Goal: Obtain resource: Download file/media

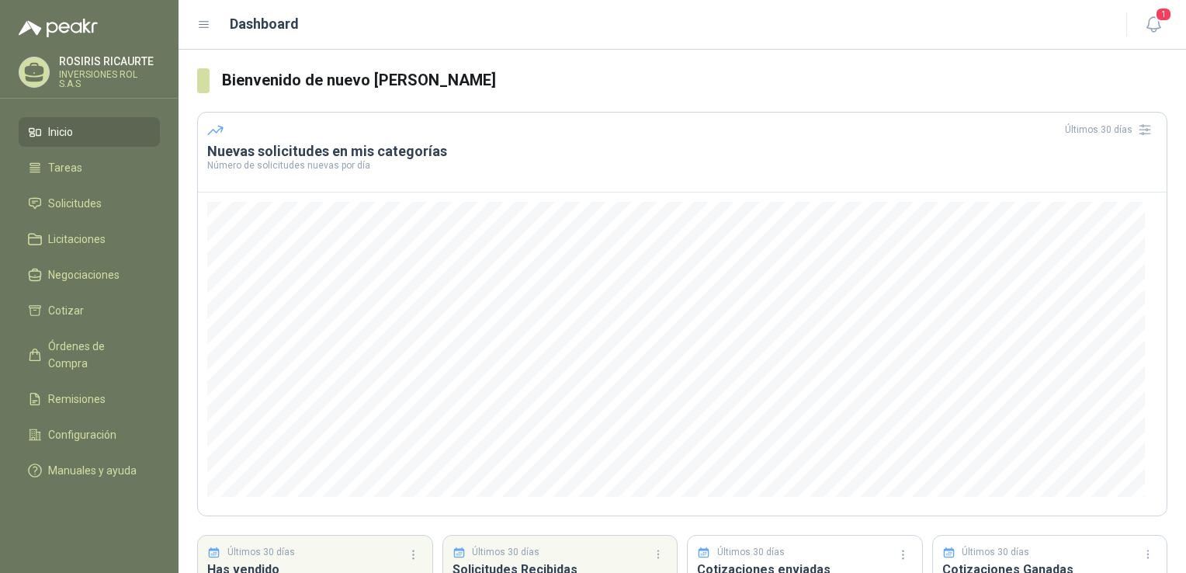
click at [118, 122] on link "Inicio" at bounding box center [89, 132] width 141 height 30
click at [85, 131] on li "Inicio" at bounding box center [89, 131] width 123 height 17
click at [90, 205] on span "Solicitudes" at bounding box center [75, 203] width 54 height 17
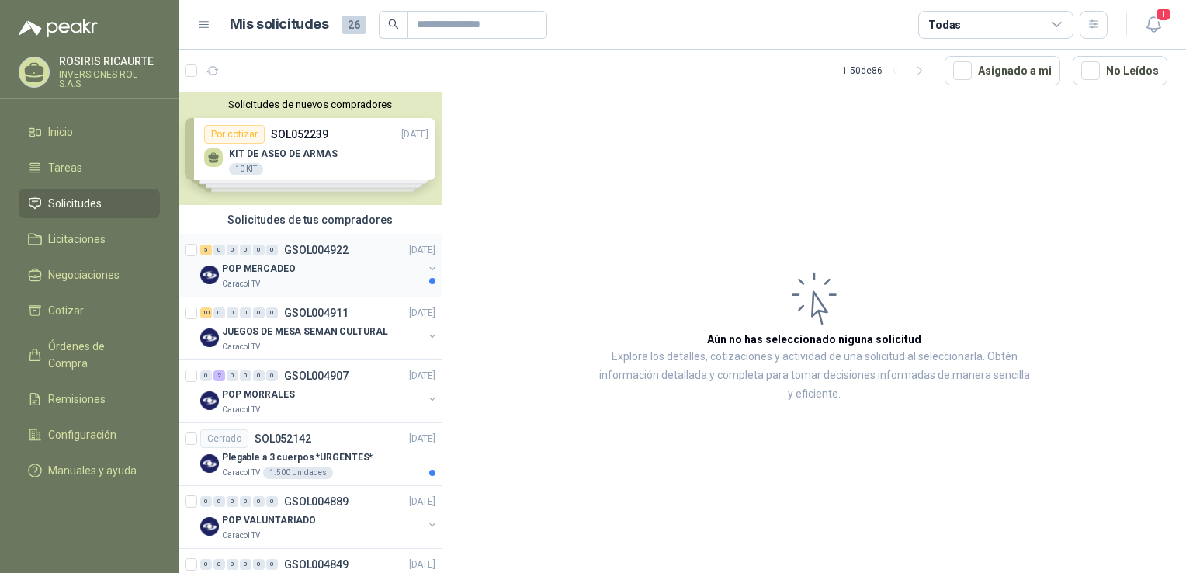
click at [353, 276] on div "POP MERCADEO" at bounding box center [322, 268] width 201 height 19
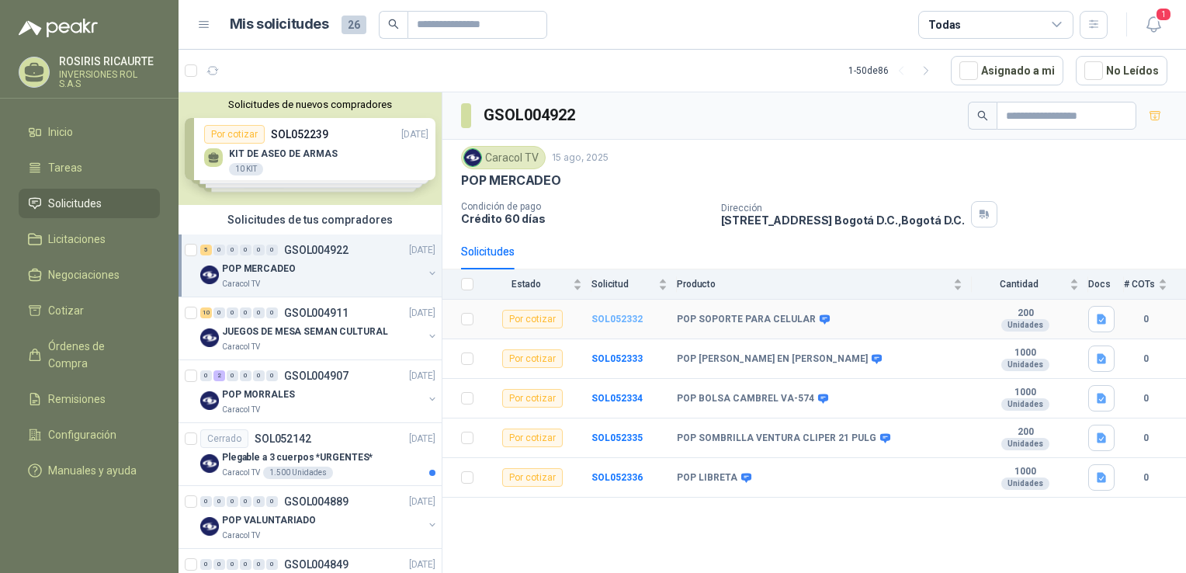
click at [614, 320] on b "SOL052332" at bounding box center [617, 319] width 51 height 11
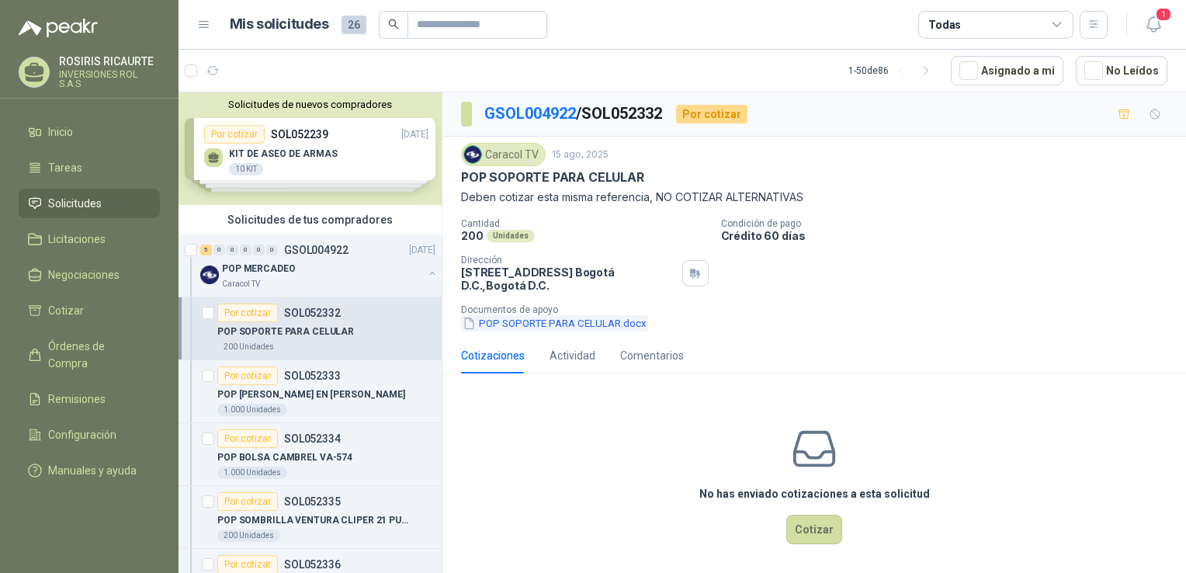
click at [582, 325] on button "POP SOPORTE PARA CELULAR.docx" at bounding box center [554, 323] width 187 height 16
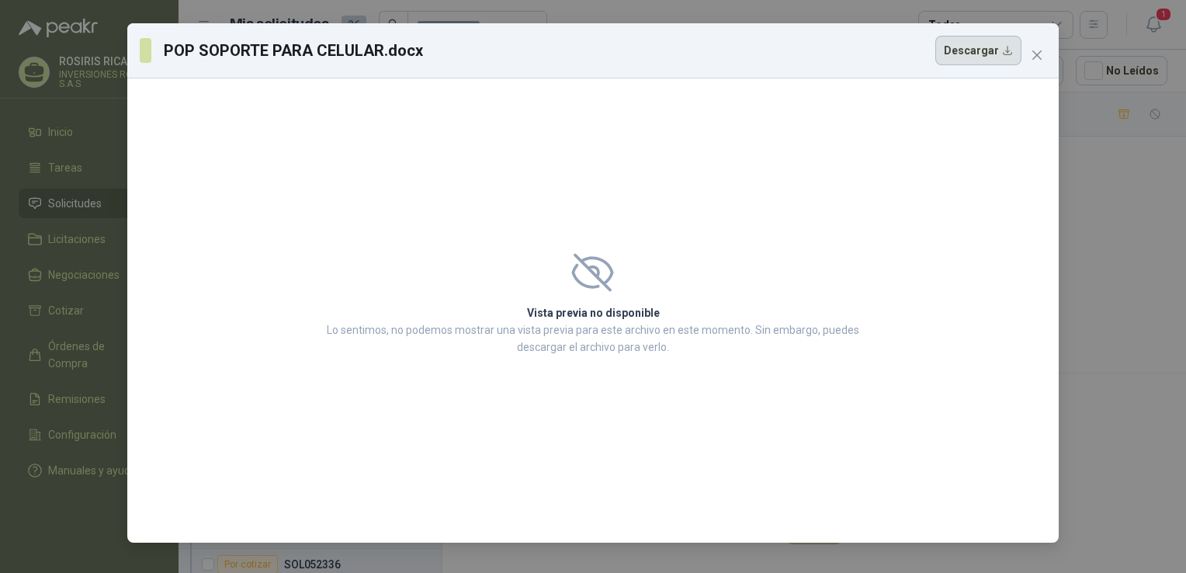
click at [965, 48] on button "Descargar" at bounding box center [978, 51] width 86 height 30
click at [963, 52] on button "Descargar" at bounding box center [978, 51] width 86 height 30
click at [590, 301] on div "Vista previa no disponible Lo sentimos, no podemos mostrar una vista previa par…" at bounding box center [593, 310] width 579 height 152
click at [1002, 55] on button "Descargar" at bounding box center [978, 51] width 86 height 30
drag, startPoint x: 1002, startPoint y: 55, endPoint x: 666, endPoint y: 160, distance: 352.1
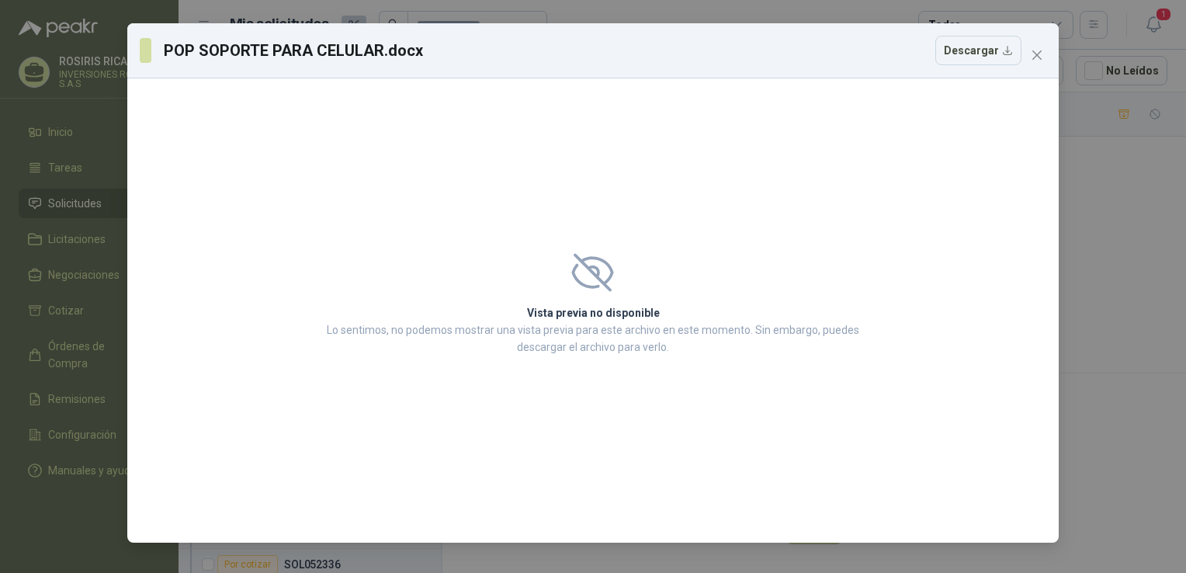
click at [666, 160] on div "Vista previa no disponible Lo sentimos, no podemos mostrar una vista previa par…" at bounding box center [593, 310] width 932 height 464
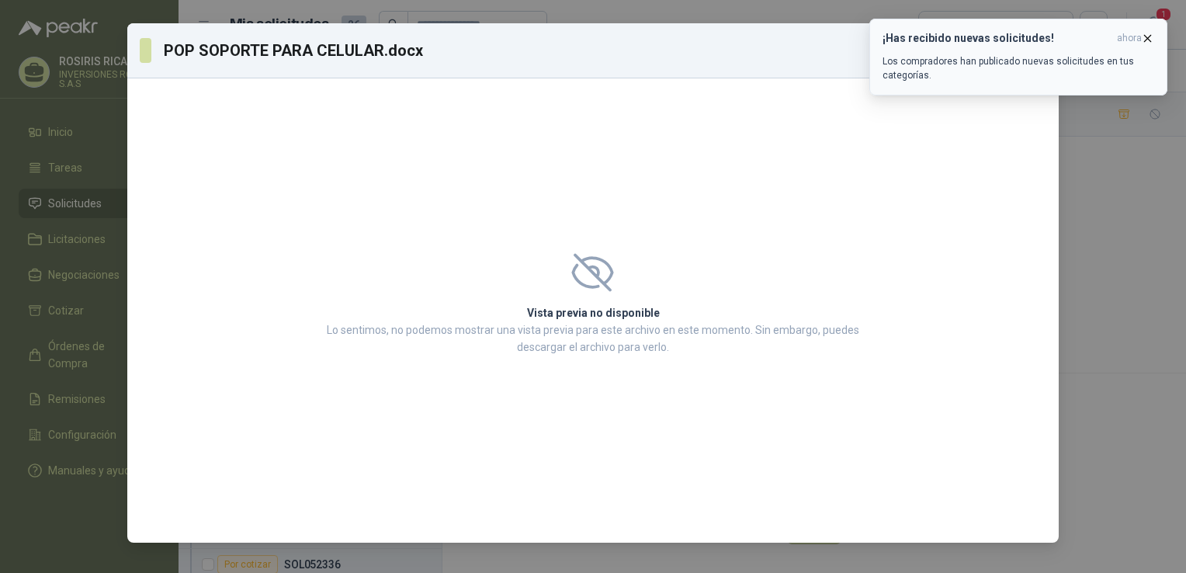
click at [1151, 33] on icon "button" at bounding box center [1147, 38] width 13 height 13
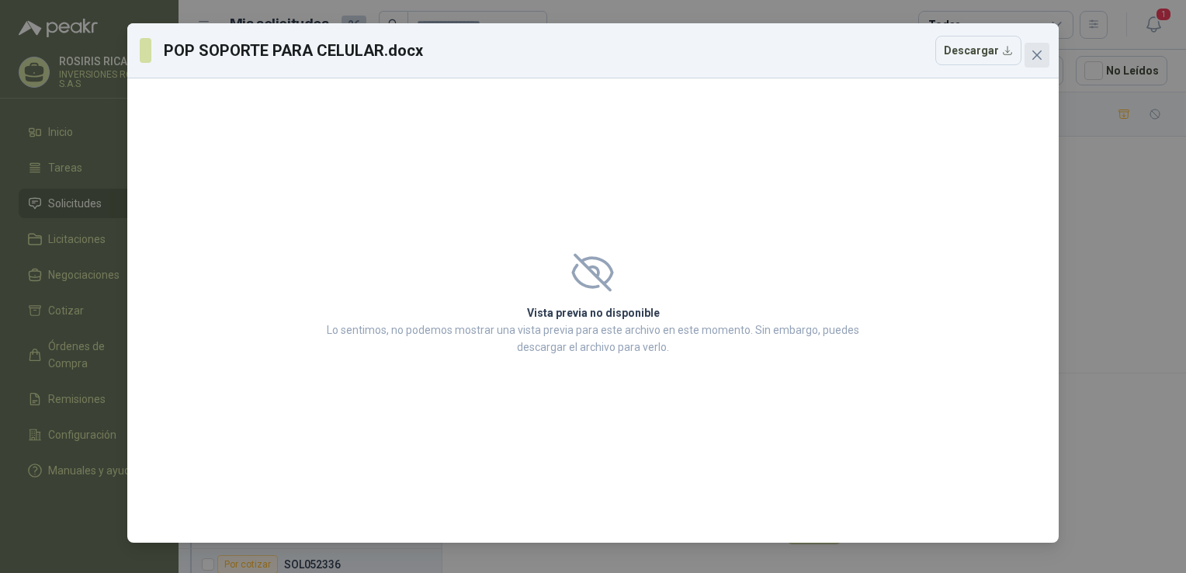
click at [1035, 61] on icon "close" at bounding box center [1037, 55] width 12 height 12
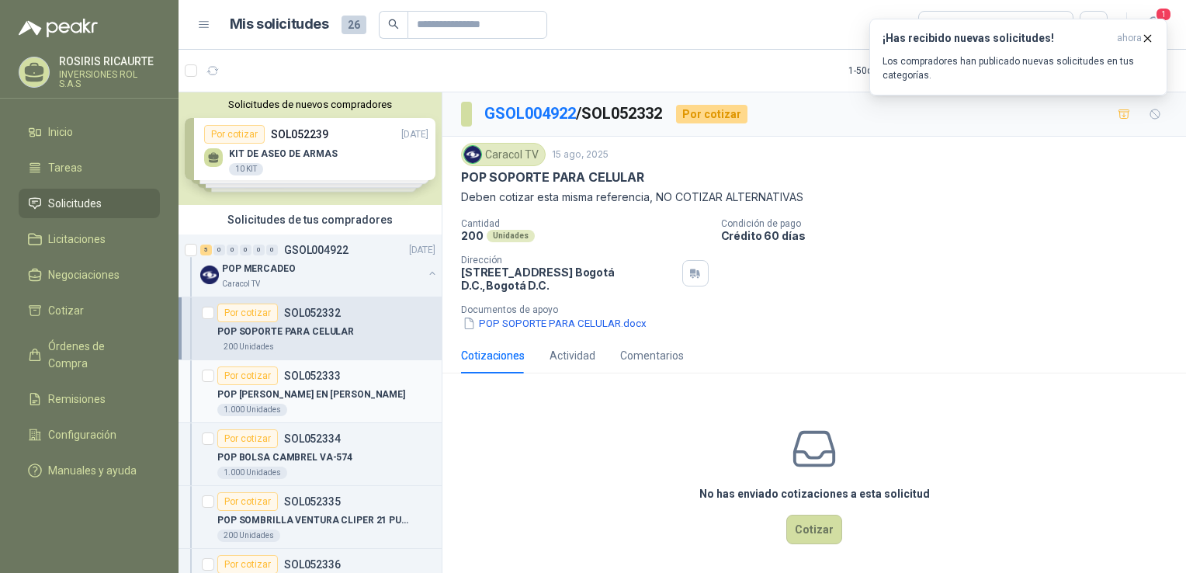
click at [361, 406] on div "1.000 Unidades" at bounding box center [326, 410] width 218 height 12
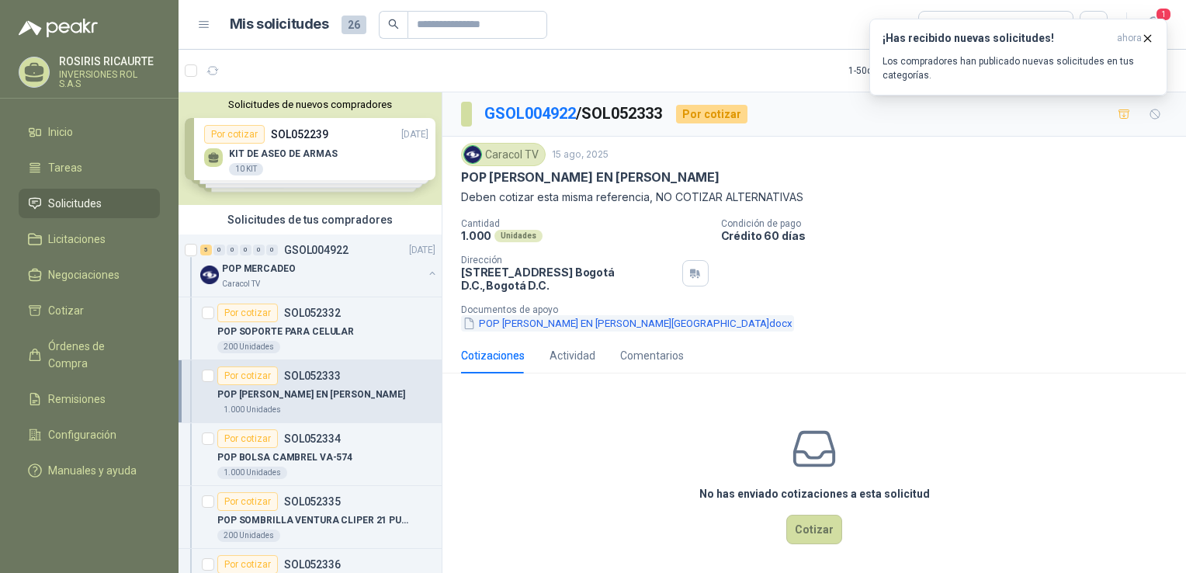
click at [562, 325] on button "POP [PERSON_NAME] EN [PERSON_NAME][GEOGRAPHIC_DATA]docx" at bounding box center [627, 323] width 333 height 16
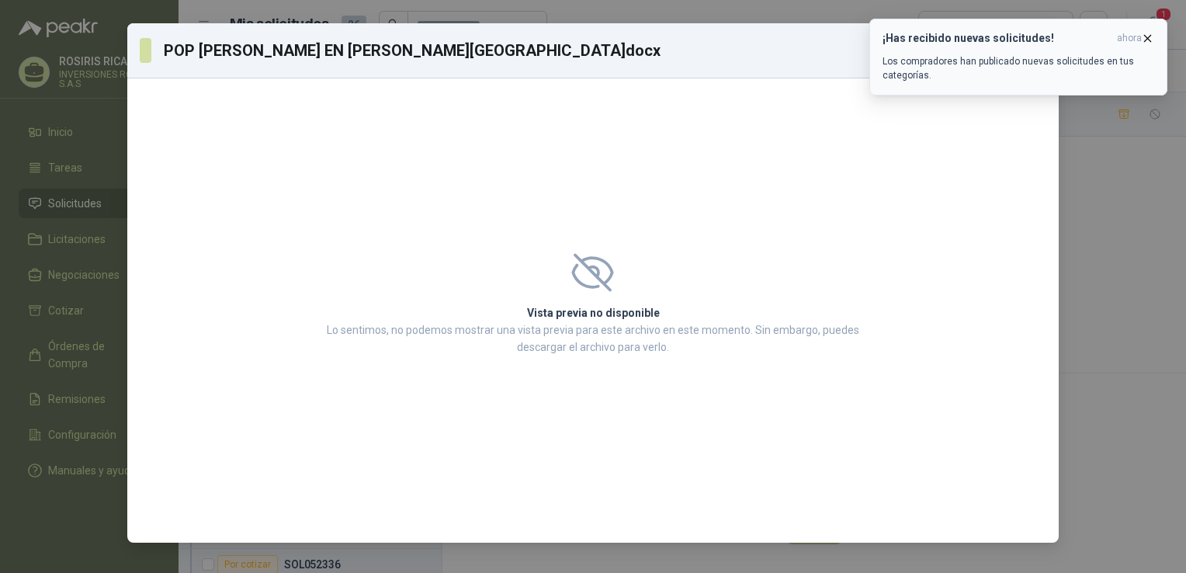
click at [1149, 35] on icon "button" at bounding box center [1147, 38] width 13 height 13
click at [967, 53] on div "¡Has recibido nuevas solicitudes! ahora Los compradores han publicado nuevas so…" at bounding box center [1019, 57] width 272 height 50
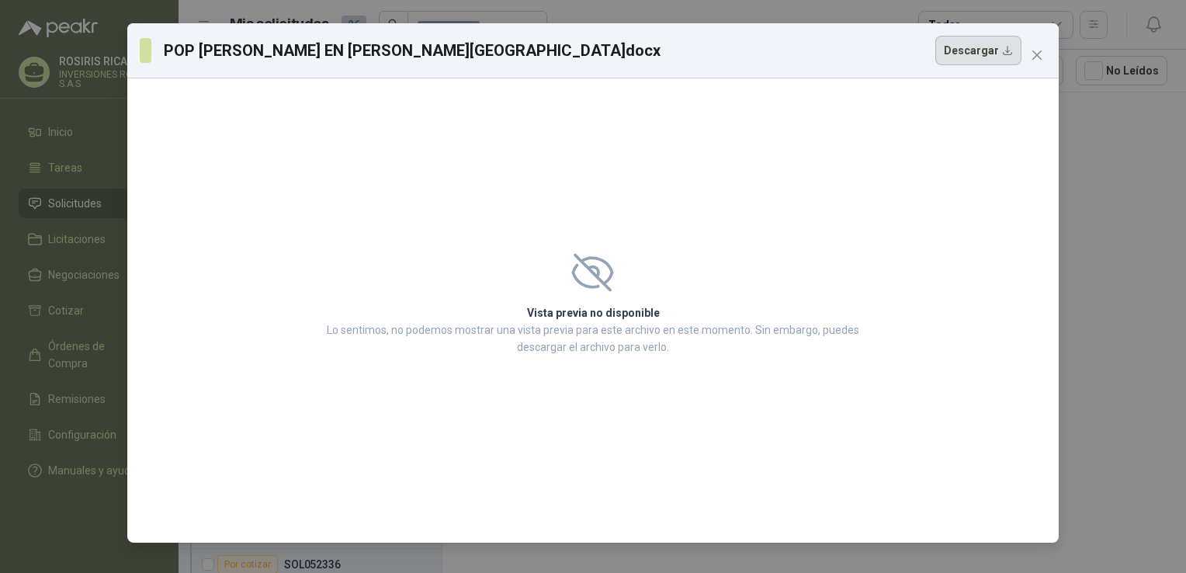
click at [967, 53] on button "Descargar" at bounding box center [978, 51] width 86 height 30
click at [1034, 57] on icon "close" at bounding box center [1037, 54] width 9 height 9
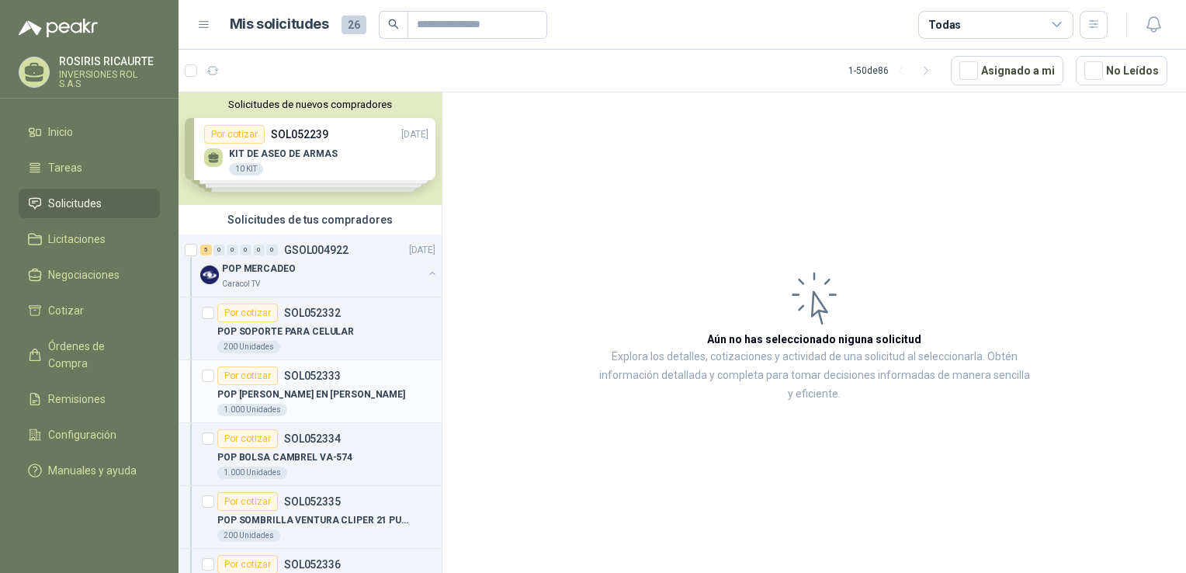
click at [373, 388] on div "POP [PERSON_NAME] EN [PERSON_NAME]" at bounding box center [326, 394] width 218 height 19
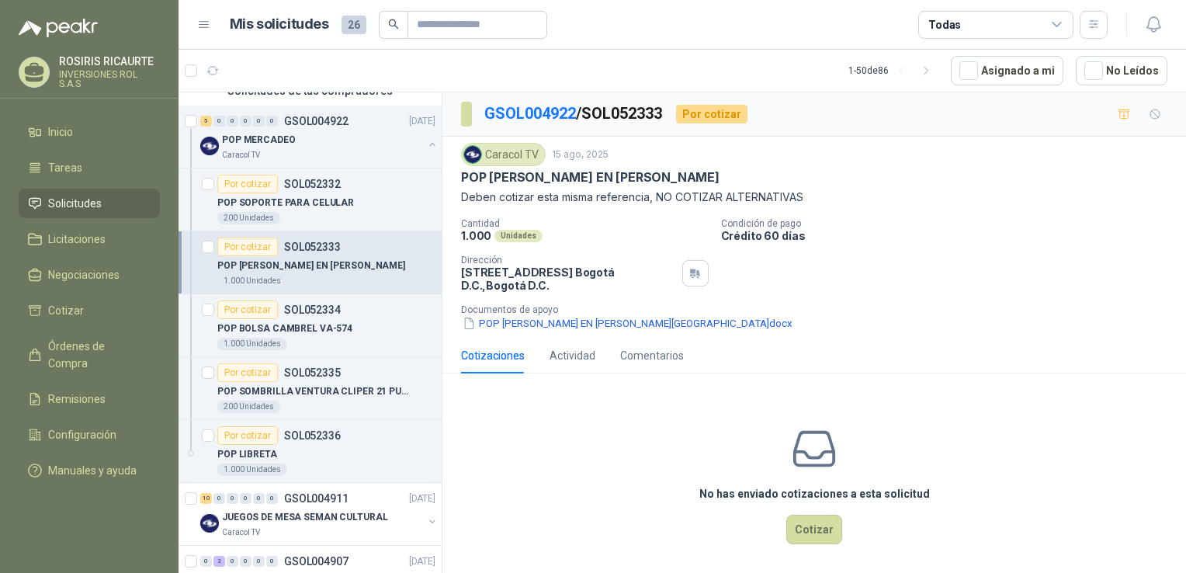
scroll to position [184, 0]
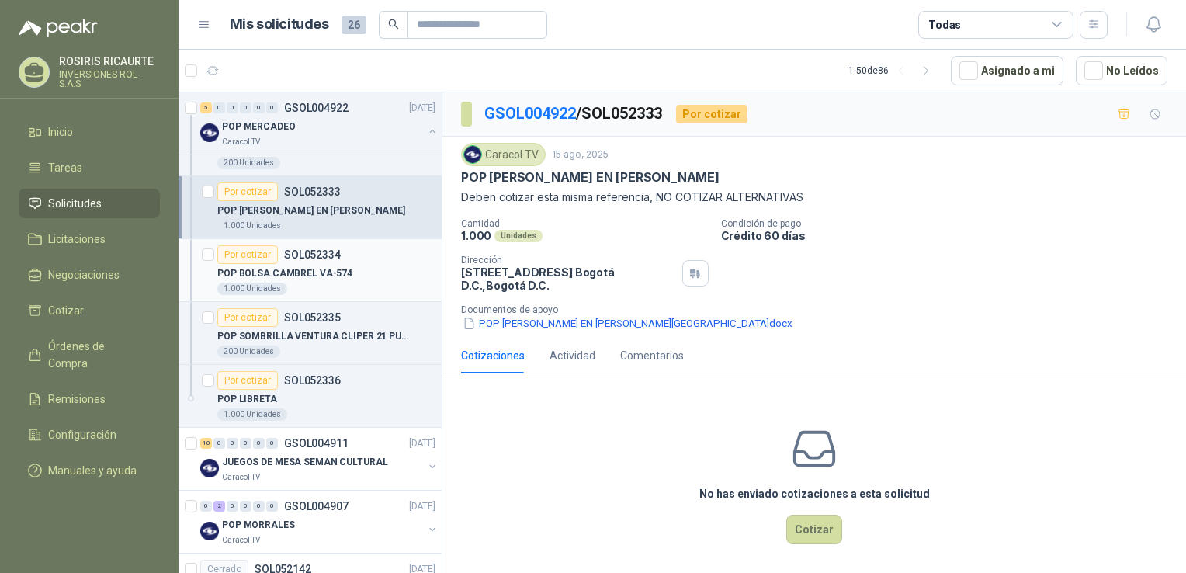
click at [358, 287] on div "1.000 Unidades" at bounding box center [326, 289] width 218 height 12
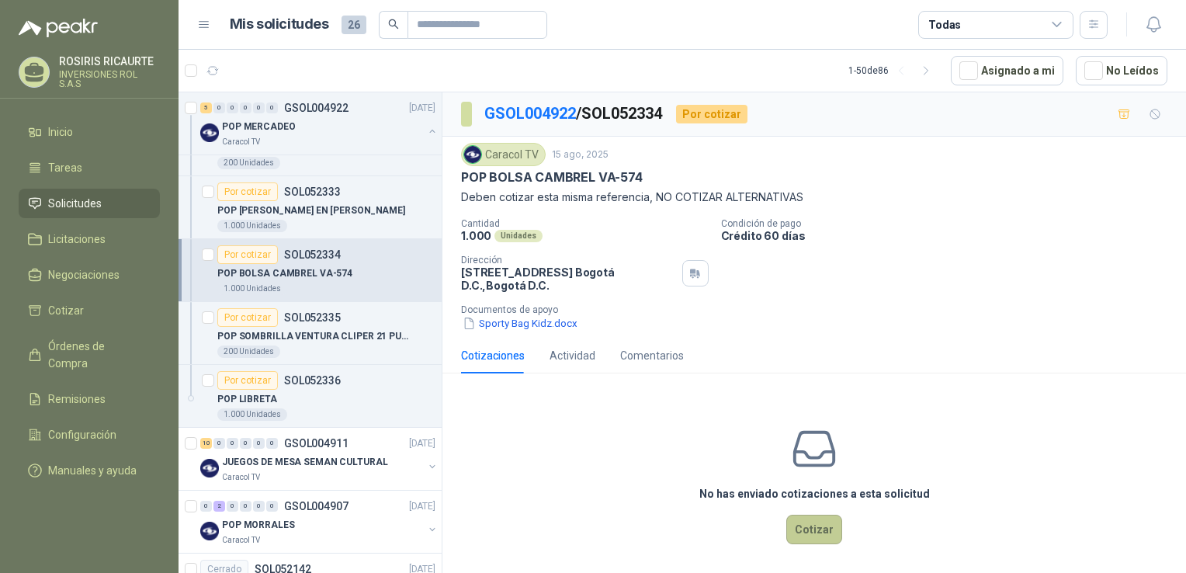
click at [810, 532] on button "Cotizar" at bounding box center [814, 530] width 56 height 30
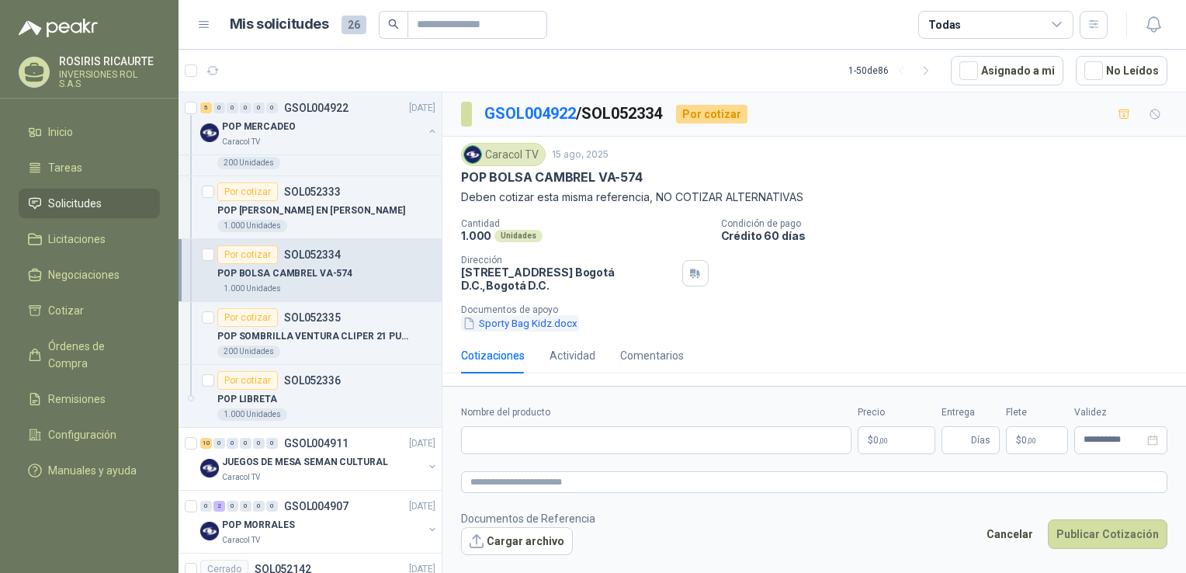
click at [514, 327] on button "Sporty Bag Kidz.docx" at bounding box center [520, 323] width 118 height 16
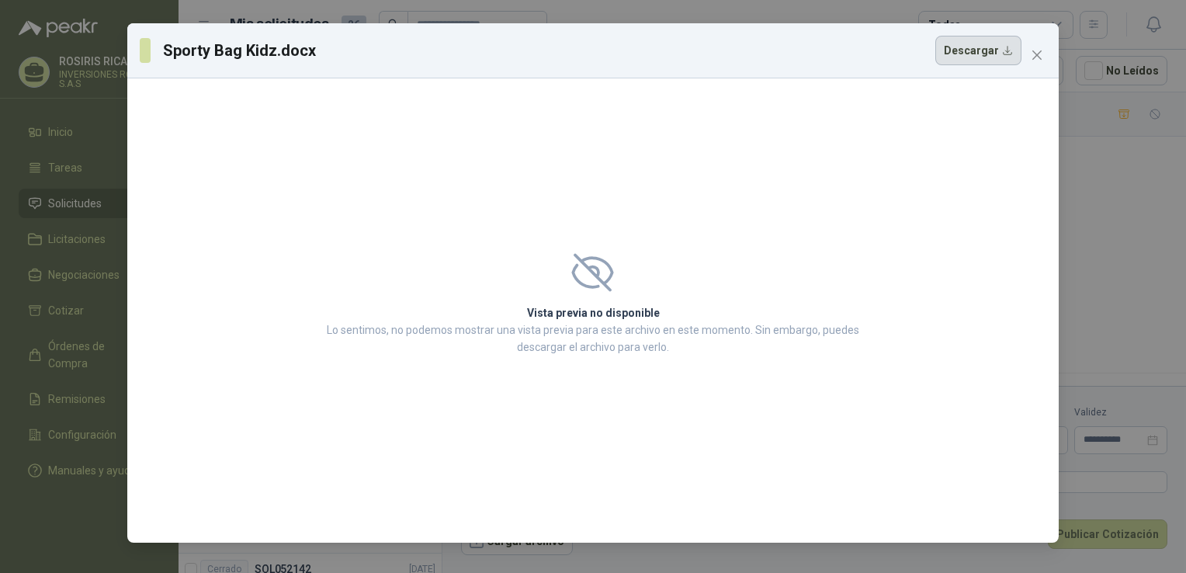
click at [983, 55] on button "Descargar" at bounding box center [978, 51] width 86 height 30
click at [1030, 57] on span "Close" at bounding box center [1037, 55] width 25 height 12
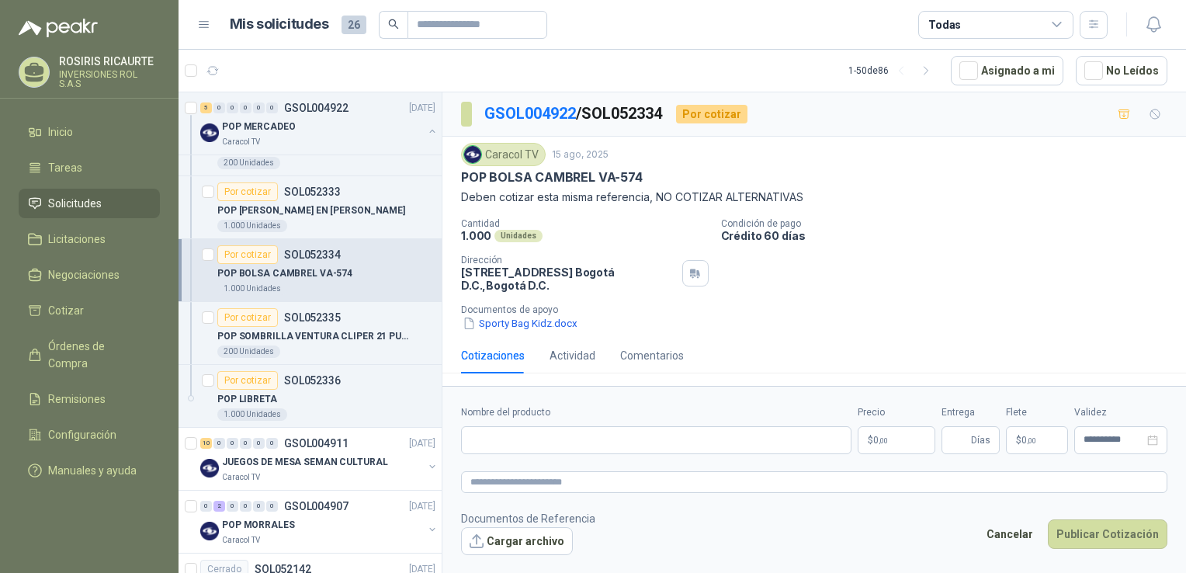
drag, startPoint x: 512, startPoint y: 326, endPoint x: 968, endPoint y: 218, distance: 468.3
click at [968, 218] on p "Condición de pago" at bounding box center [951, 223] width 460 height 11
click at [354, 345] on div "200 Unidades" at bounding box center [326, 351] width 218 height 12
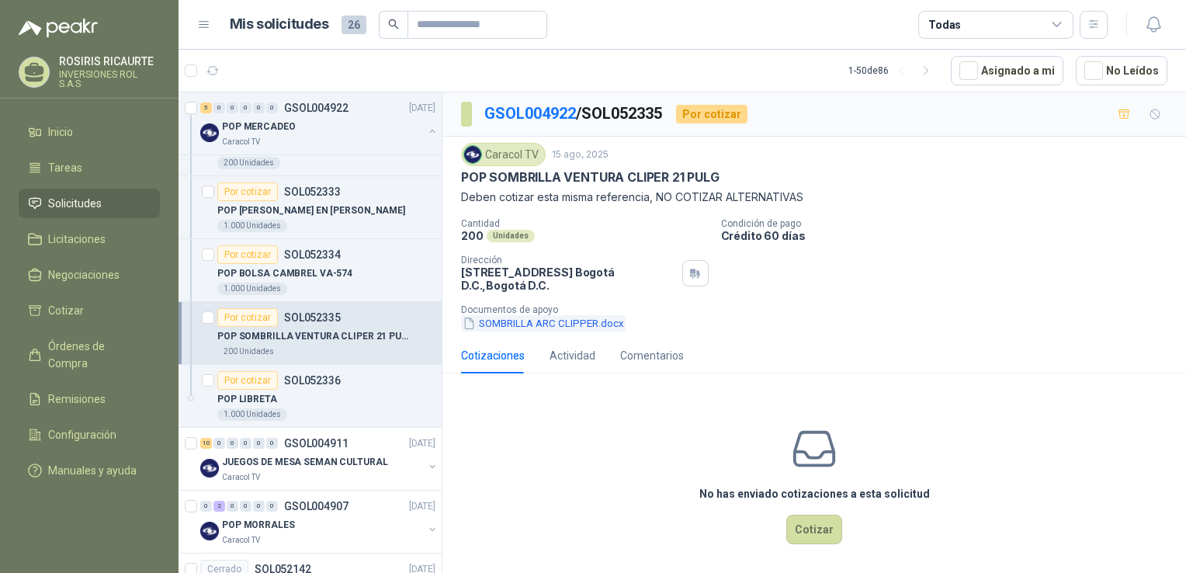
click at [525, 324] on button "SOMBRILLA ARC CLIPPER.docx" at bounding box center [543, 323] width 165 height 16
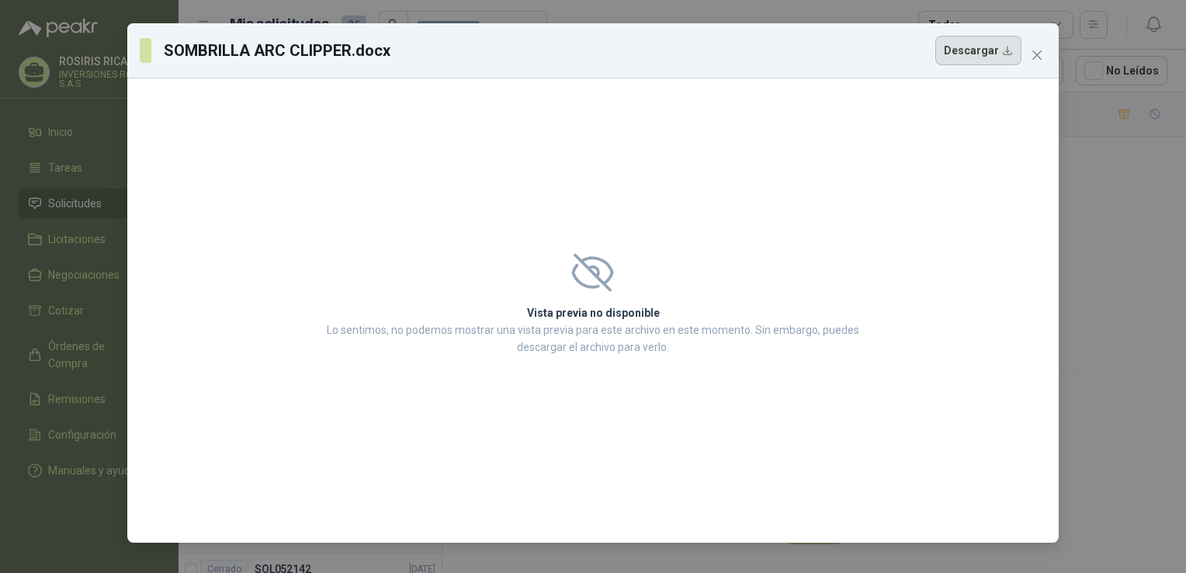
click at [963, 57] on button "Descargar" at bounding box center [978, 51] width 86 height 30
click at [1039, 54] on icon "close" at bounding box center [1037, 55] width 12 height 12
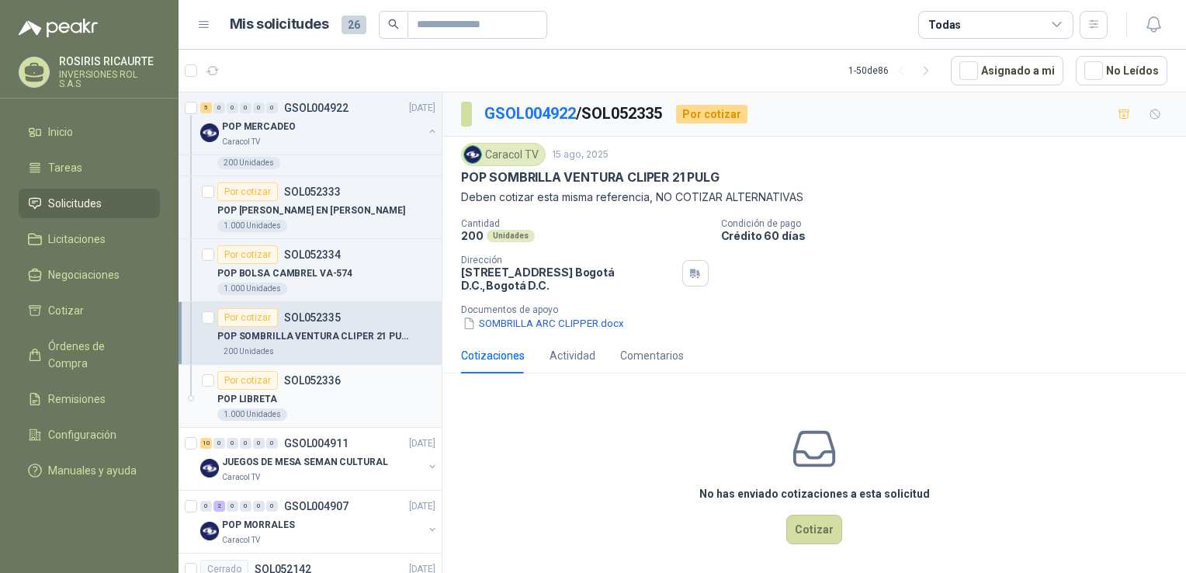
click at [321, 415] on div "1.000 Unidades" at bounding box center [326, 414] width 218 height 12
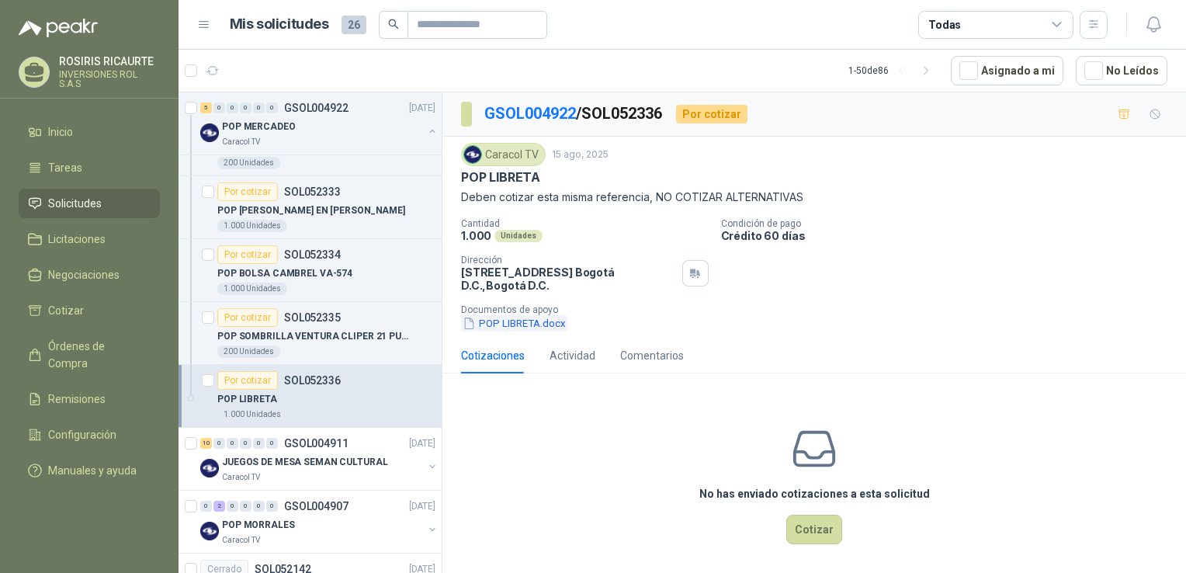
click at [534, 319] on button "POP LIBRETA.docx" at bounding box center [514, 323] width 106 height 16
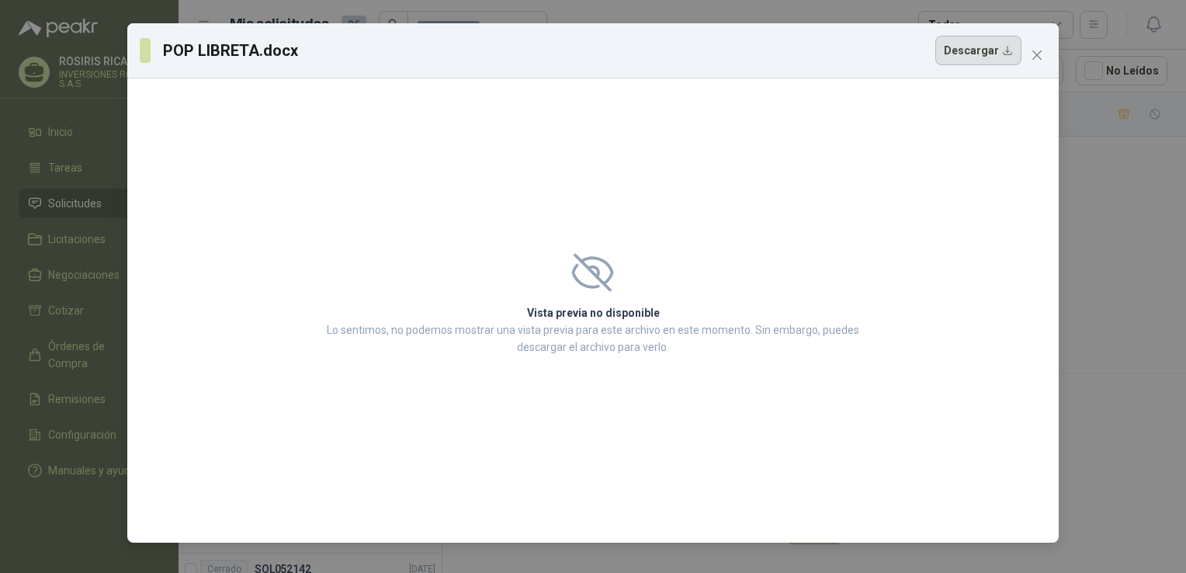
click at [963, 57] on button "Descargar" at bounding box center [978, 51] width 86 height 30
click at [1042, 57] on icon "close" at bounding box center [1037, 55] width 12 height 12
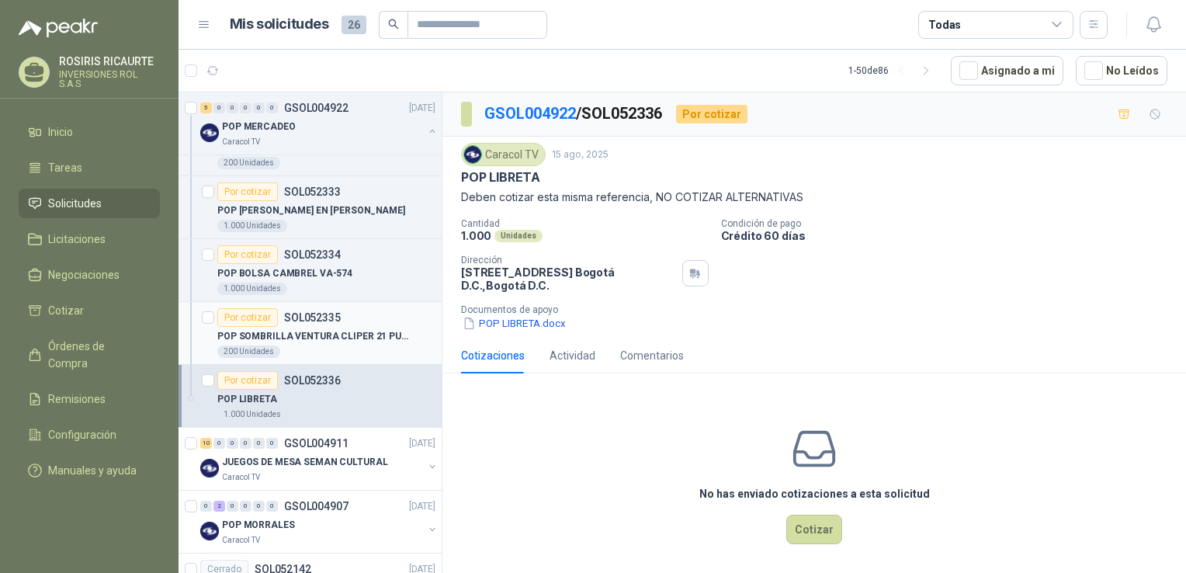
click at [363, 316] on div "Por cotizar SOL052335" at bounding box center [326, 317] width 218 height 19
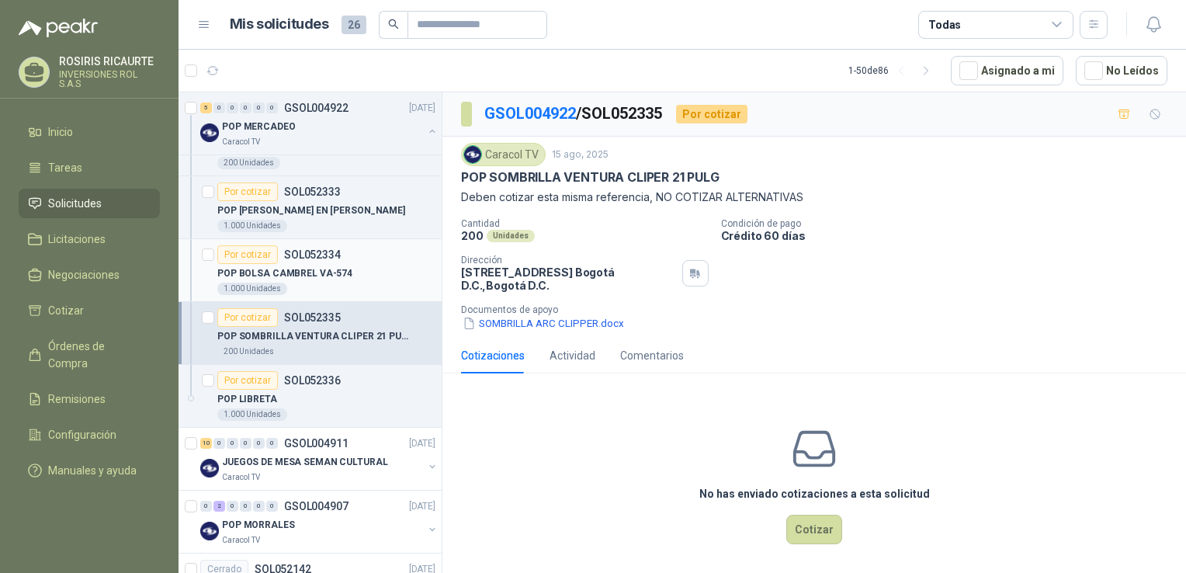
click at [359, 266] on div "POP BOLSA CAMBREL VA-574" at bounding box center [326, 273] width 218 height 19
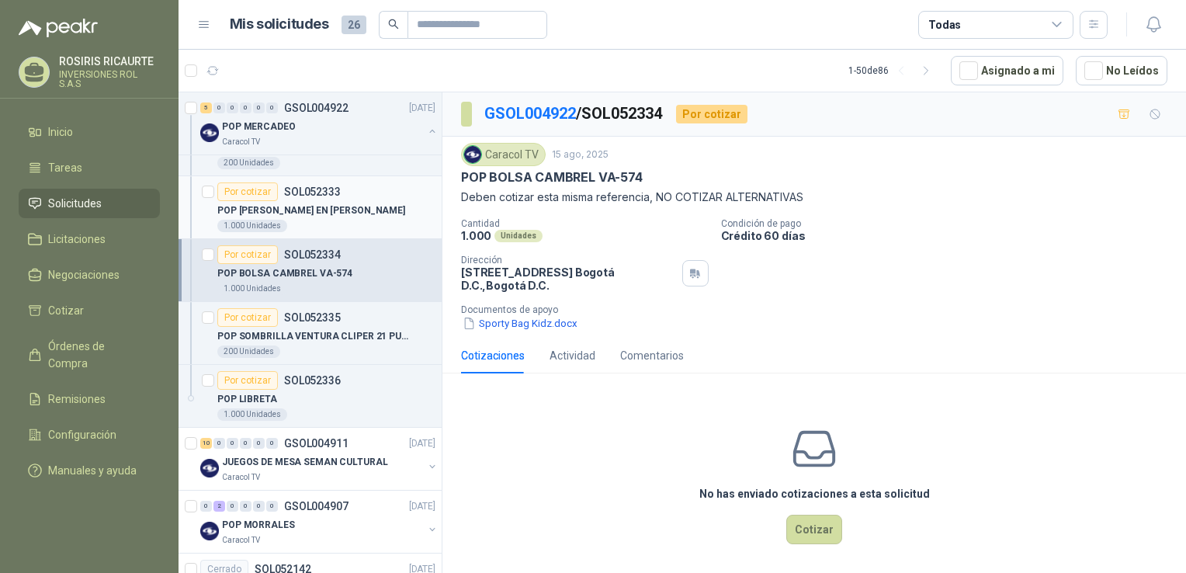
click at [373, 201] on div "POP [PERSON_NAME] EN [PERSON_NAME]" at bounding box center [326, 210] width 218 height 19
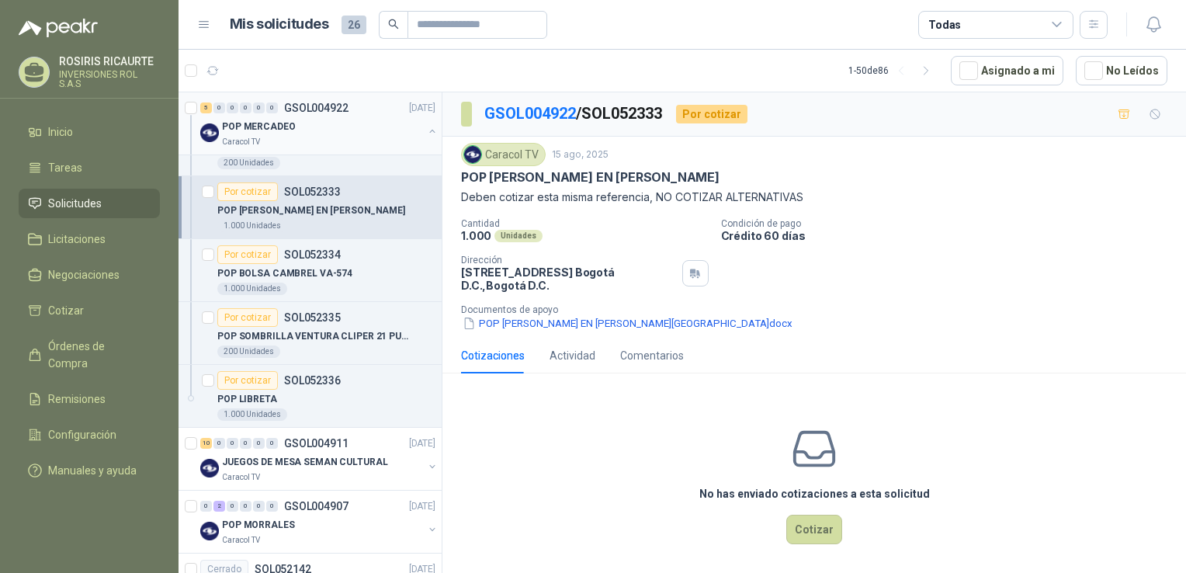
click at [304, 138] on div "Caracol TV" at bounding box center [322, 142] width 201 height 12
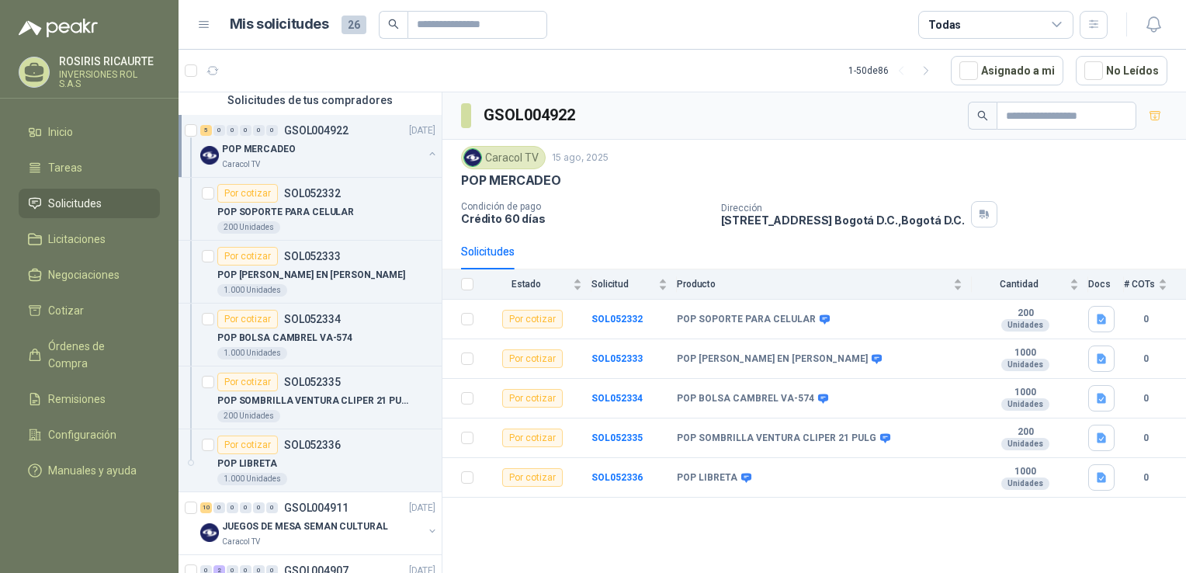
scroll to position [102, 0]
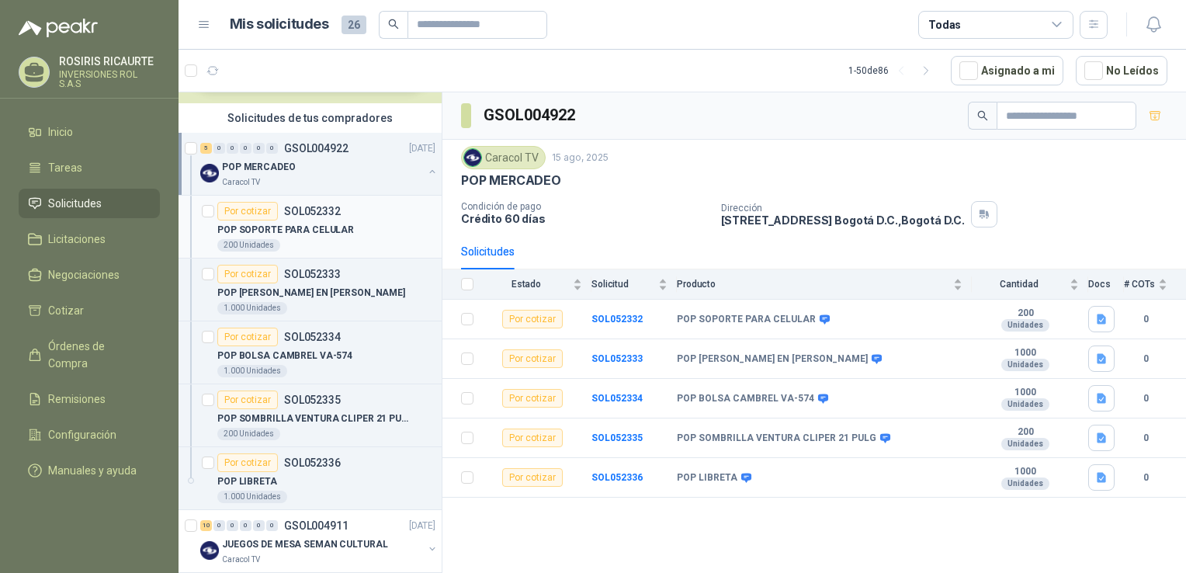
click at [366, 221] on div "POP SOPORTE PARA CELULAR" at bounding box center [326, 229] width 218 height 19
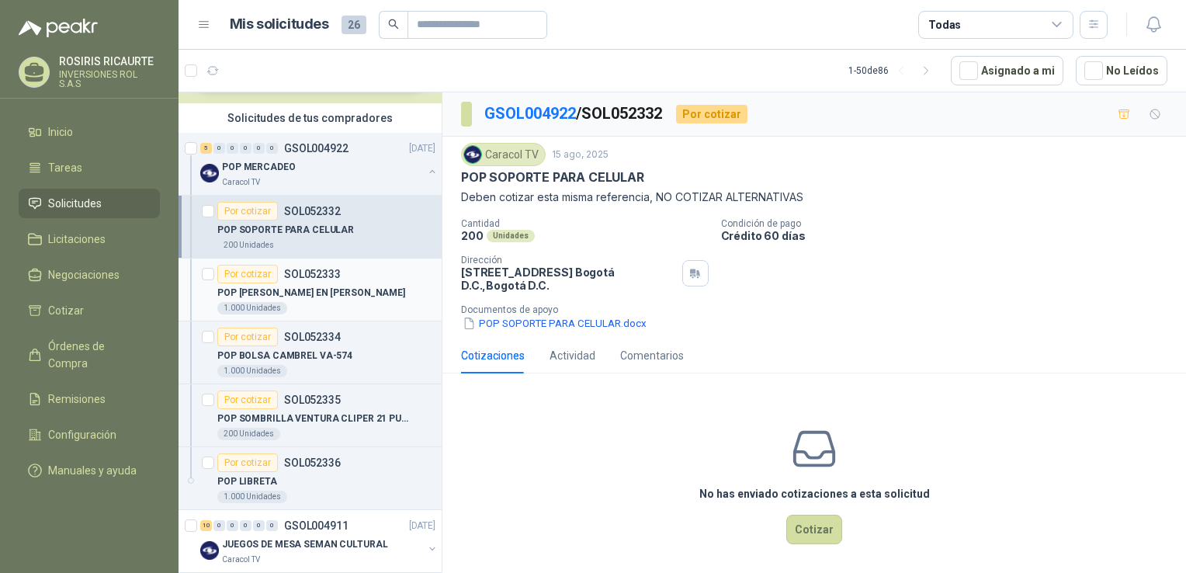
click at [386, 283] on div "POP [PERSON_NAME] EN [PERSON_NAME]" at bounding box center [326, 292] width 218 height 19
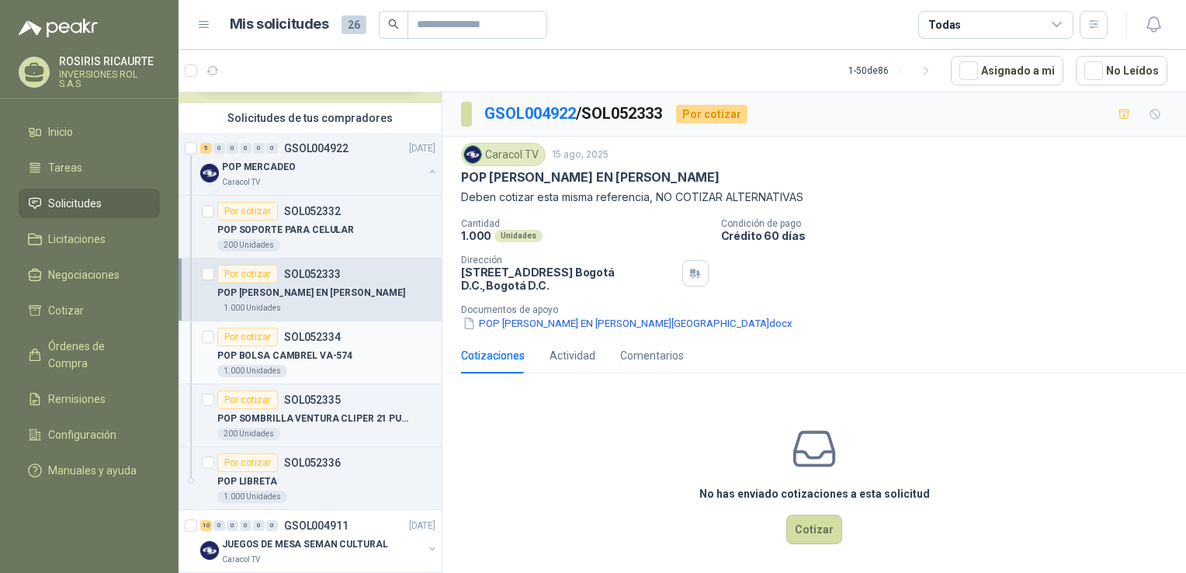
click at [382, 343] on div "Por cotizar SOL052334" at bounding box center [326, 337] width 218 height 19
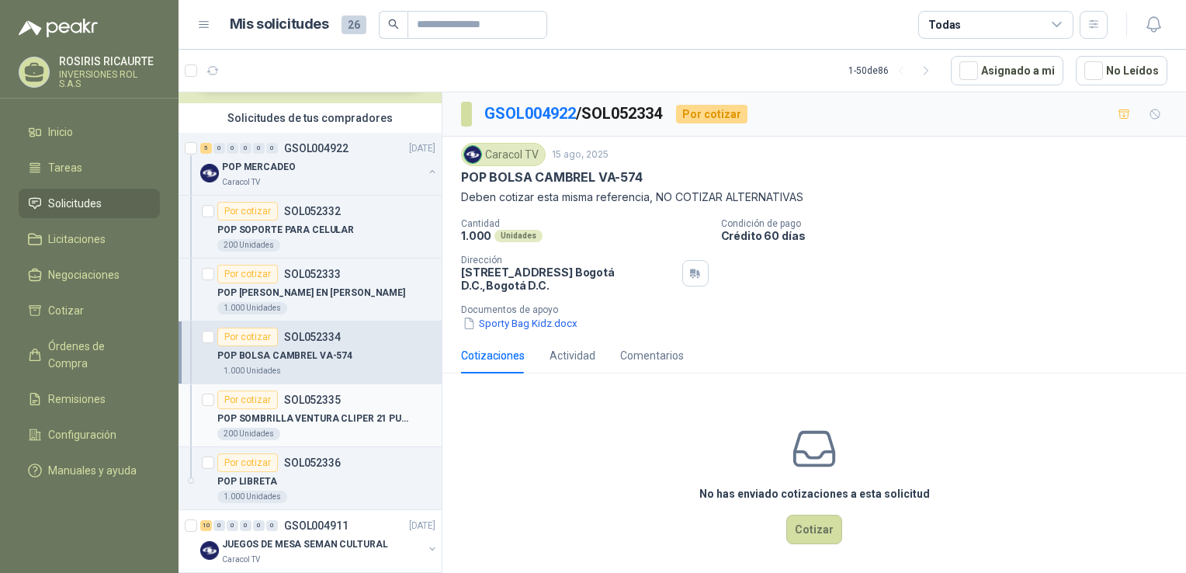
click at [352, 428] on div "200 Unidades" at bounding box center [326, 434] width 218 height 12
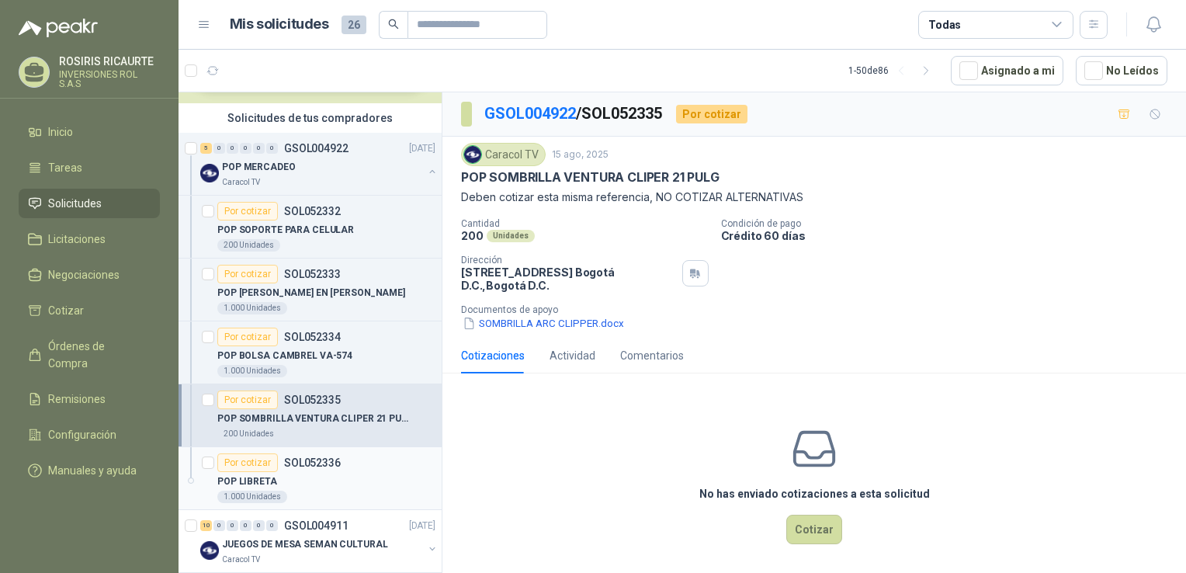
click at [377, 470] on div "Por cotizar SOL052336" at bounding box center [326, 462] width 218 height 19
